Goal: Information Seeking & Learning: Learn about a topic

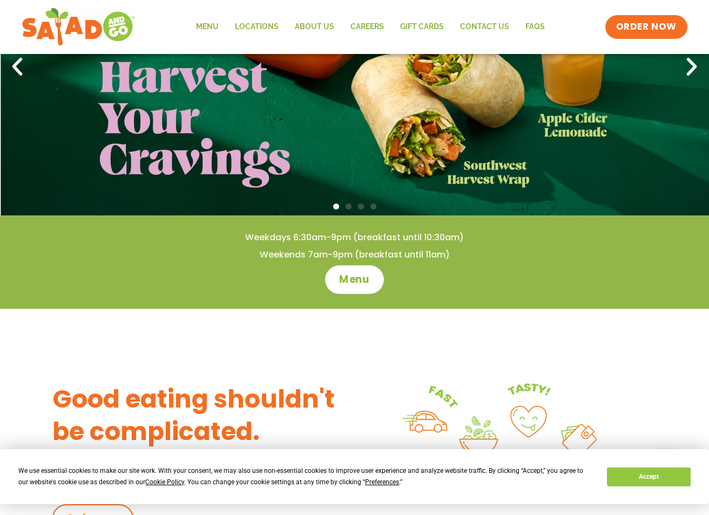
click at [363, 273] on span "Menu" at bounding box center [354, 280] width 31 height 14
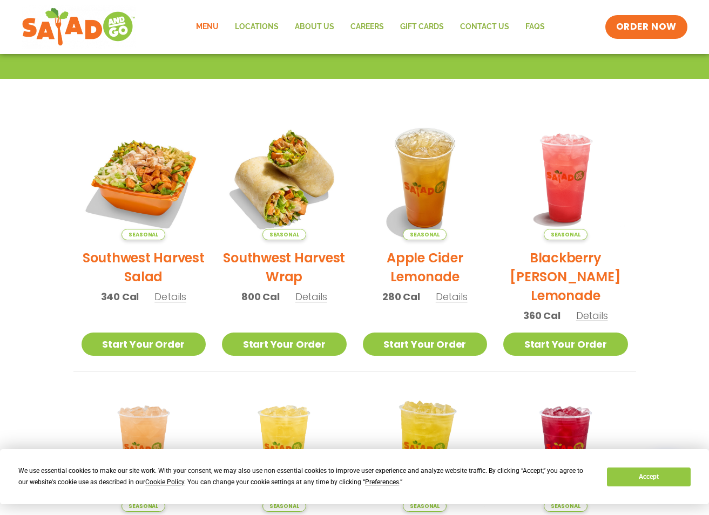
scroll to position [216, 0]
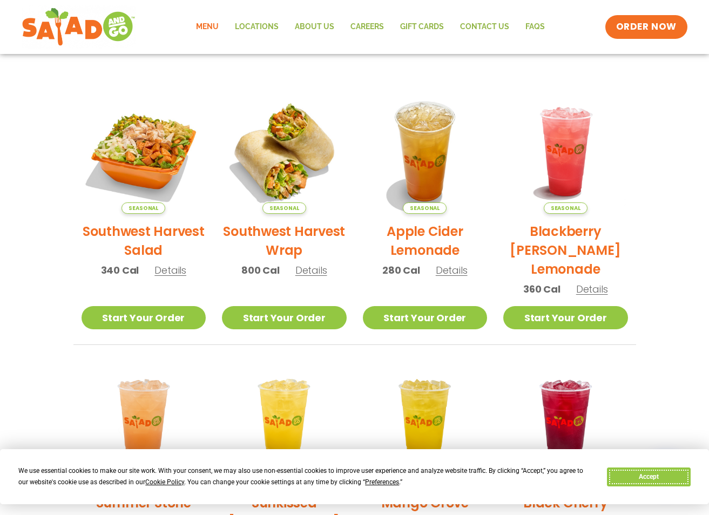
click at [661, 478] on button "Accept" at bounding box center [648, 476] width 83 height 19
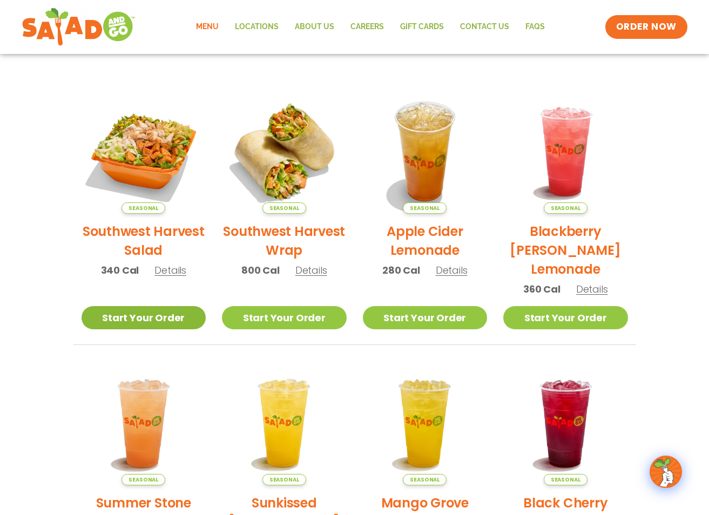
click at [144, 309] on link "Start Your Order" at bounding box center [144, 317] width 125 height 23
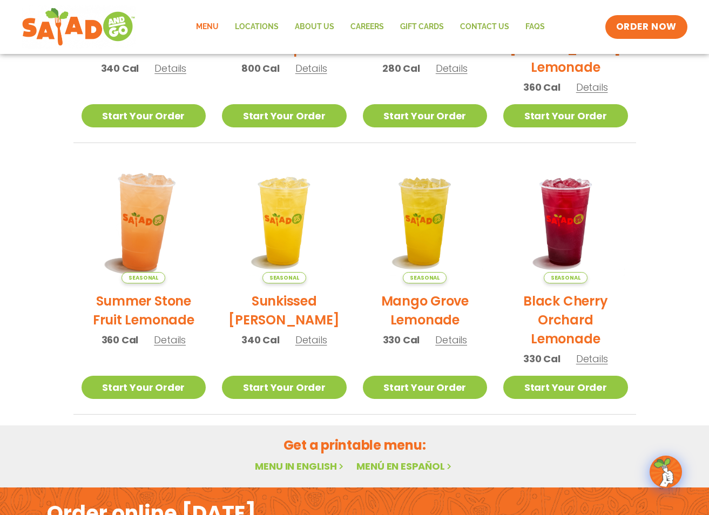
scroll to position [393, 0]
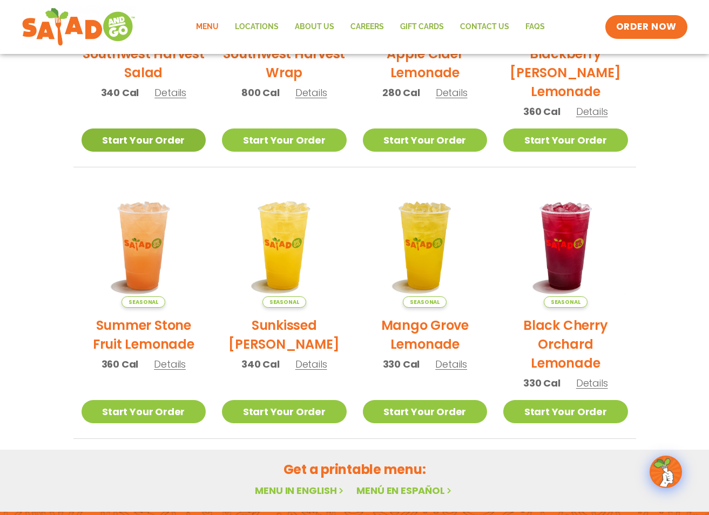
click at [147, 146] on link "Start Your Order" at bounding box center [144, 139] width 125 height 23
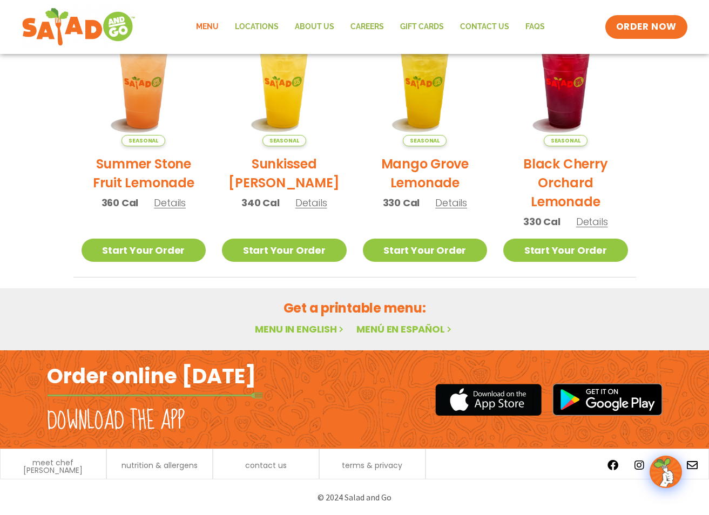
scroll to position [555, 0]
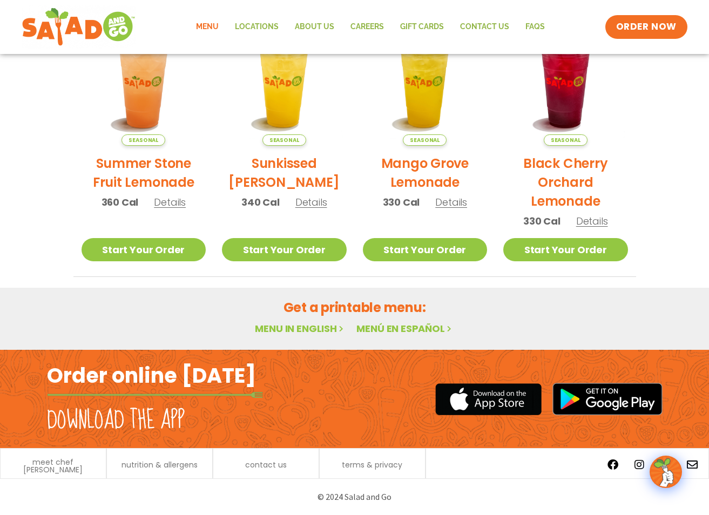
click at [304, 333] on link "Menu in English" at bounding box center [300, 328] width 91 height 13
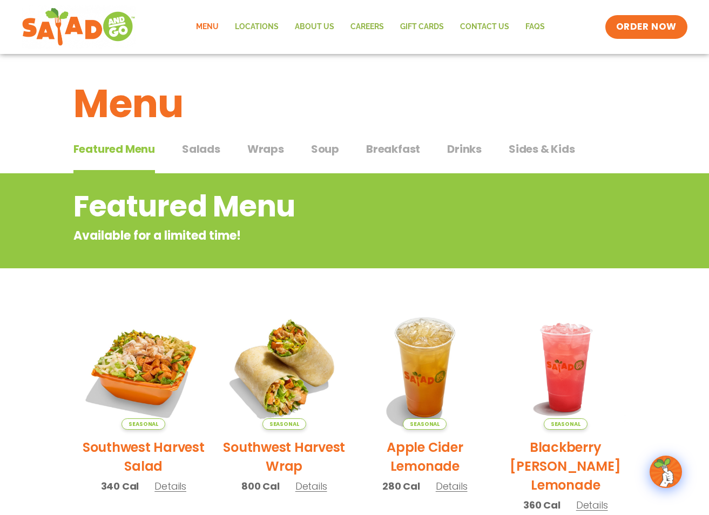
click at [218, 26] on link "Menu" at bounding box center [207, 27] width 39 height 25
click at [205, 149] on span "Salads" at bounding box center [201, 149] width 38 height 16
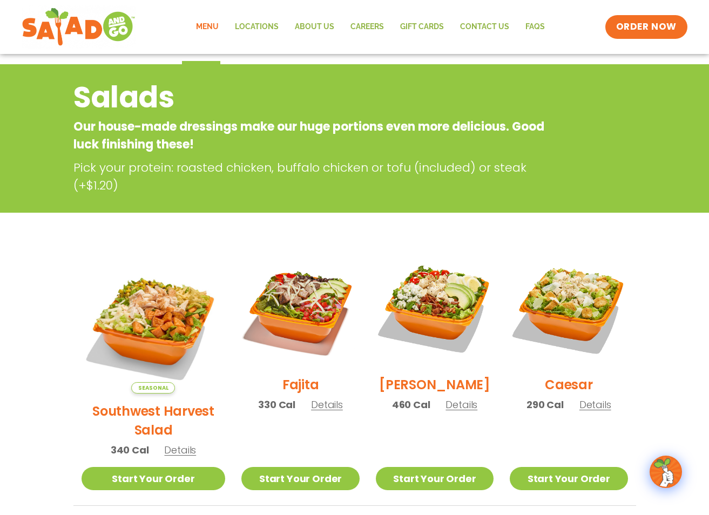
scroll to position [108, 0]
